Goal: Check status

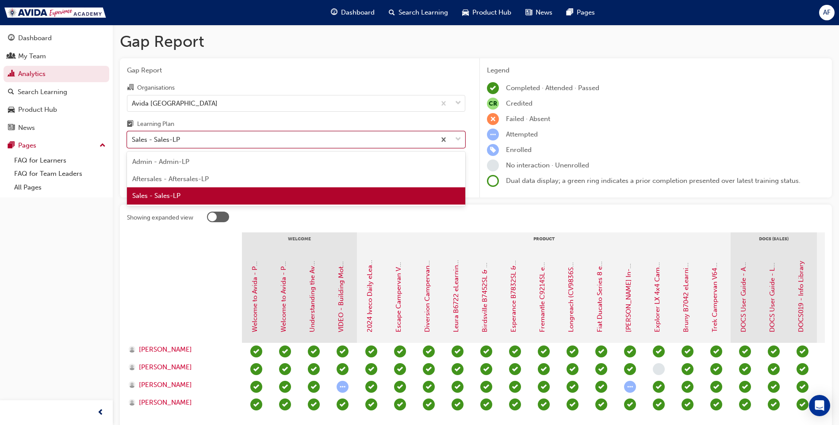
click at [240, 135] on div "Sales - Sales-LP" at bounding box center [281, 139] width 308 height 15
click at [133, 136] on input "Learning Plan option Sales - Sales-LP, selected. option Sales - Sales-LP focuse…" at bounding box center [132, 140] width 1 height 8
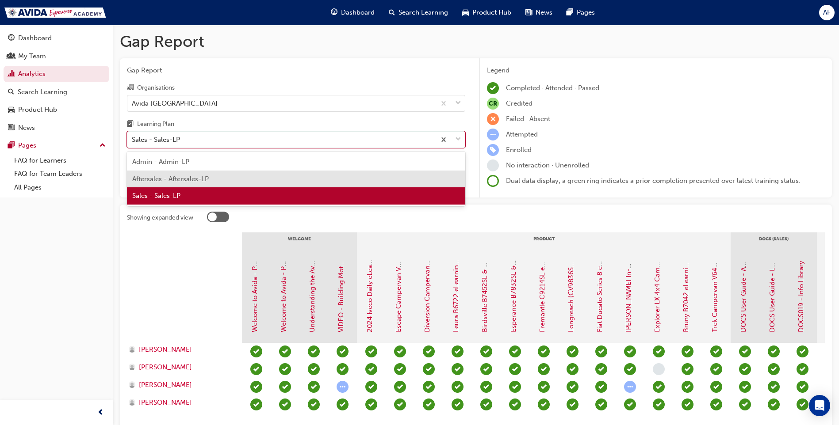
click at [214, 179] on div "Aftersales - Aftersales-LP" at bounding box center [296, 179] width 338 height 17
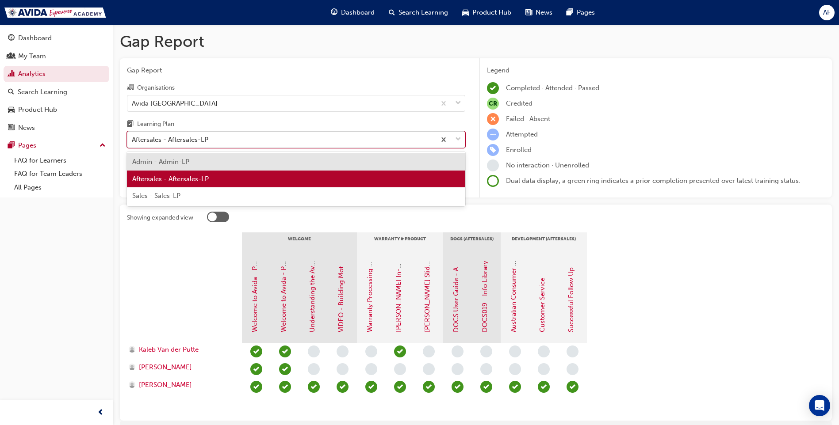
click at [309, 138] on div "Aftersales - Aftersales-LP" at bounding box center [281, 139] width 308 height 15
click at [133, 138] on input "Learning Plan option Aftersales - Aftersales-LP, selected. option Admin - Admin…" at bounding box center [132, 140] width 1 height 8
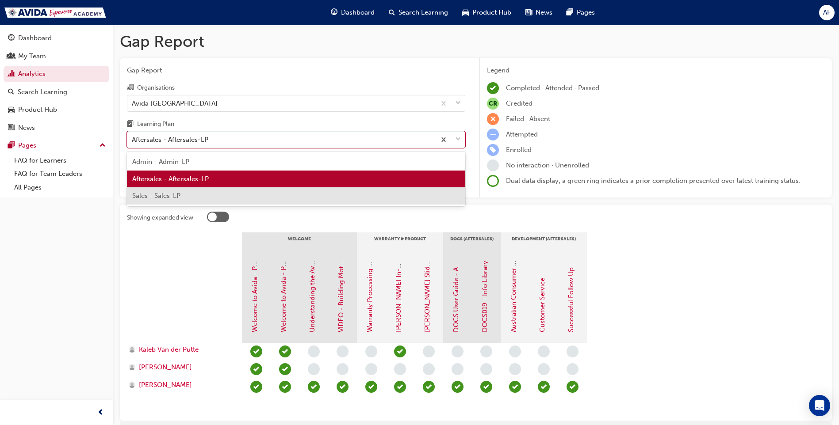
click at [199, 195] on div "Sales - Sales-LP" at bounding box center [296, 195] width 338 height 17
